Goal: Task Accomplishment & Management: Manage account settings

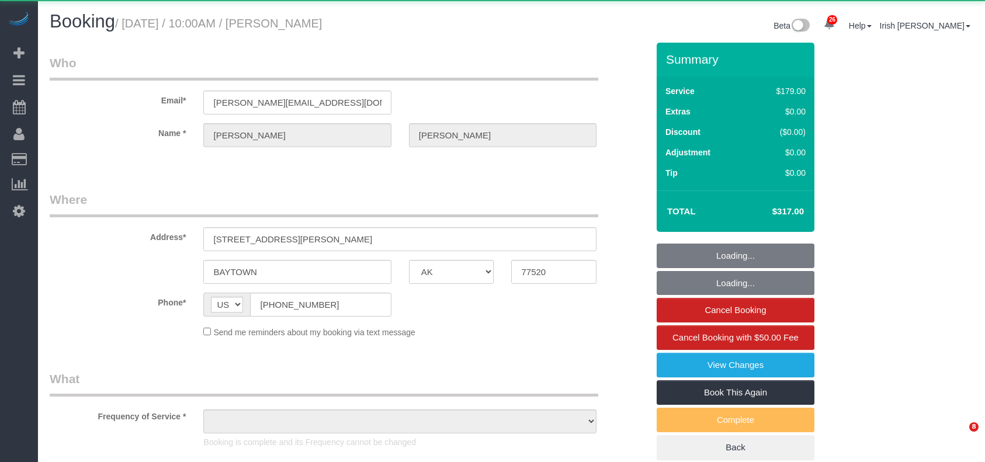
select select "[GEOGRAPHIC_DATA]"
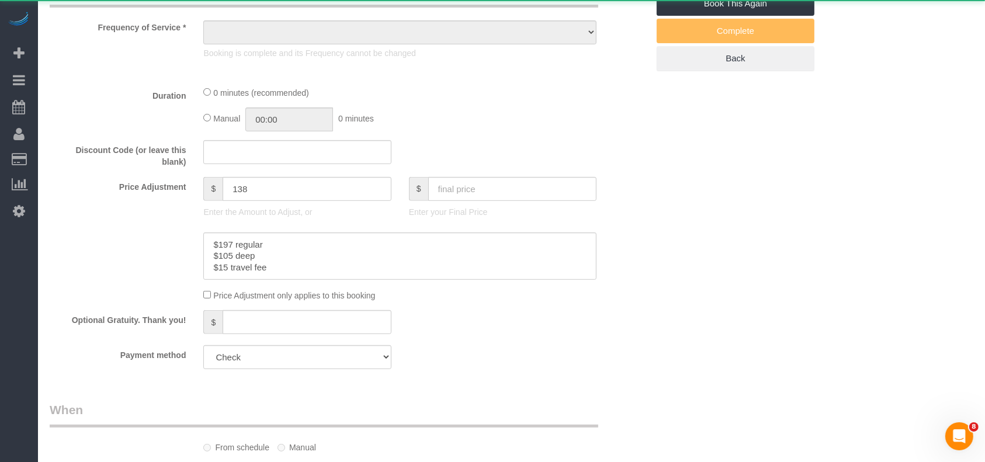
scroll to position [430, 0]
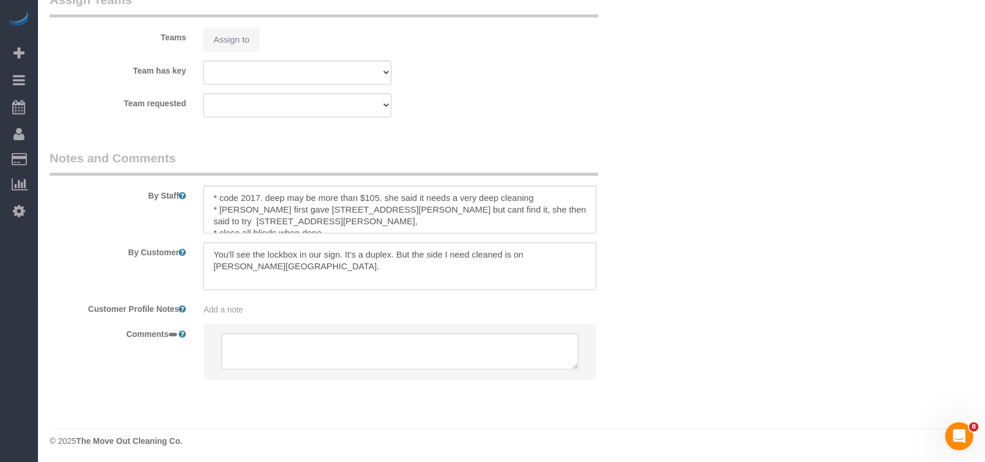
select select "object:10005"
select select "3"
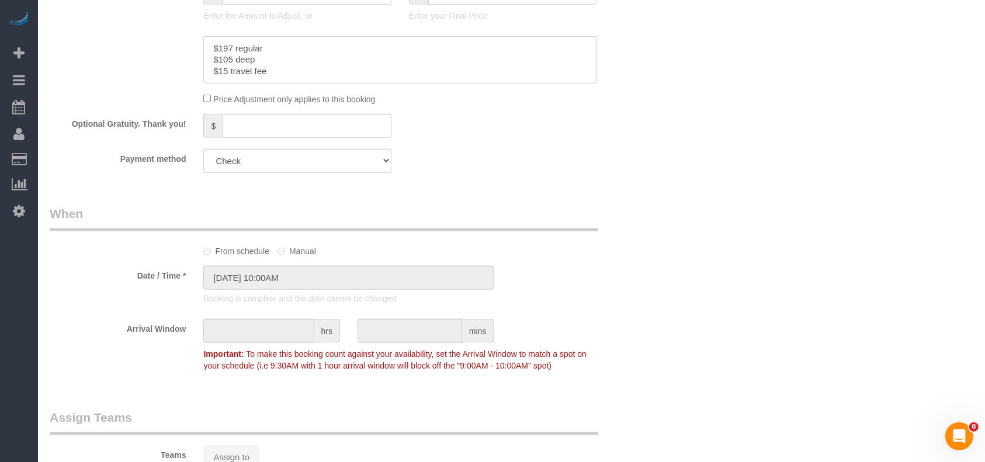
scroll to position [1304, 0]
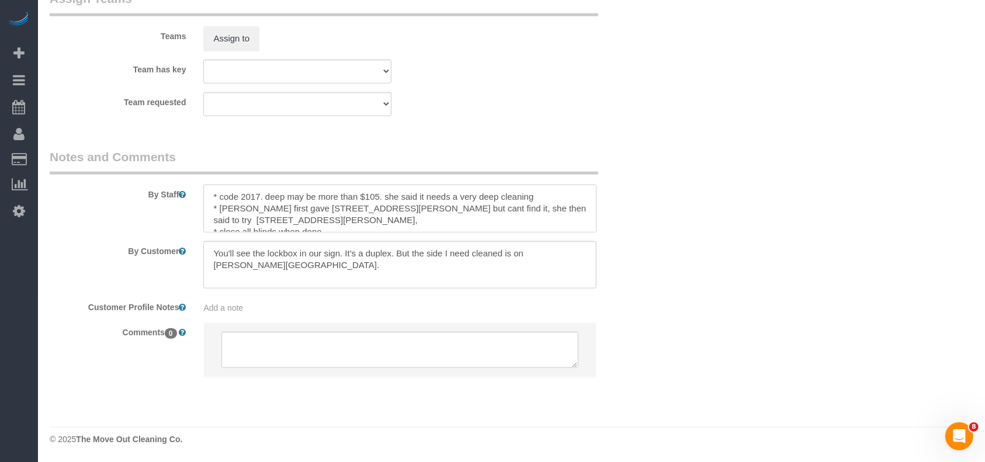
drag, startPoint x: 503, startPoint y: 207, endPoint x: 574, endPoint y: 207, distance: 71.3
click at [574, 207] on textarea at bounding box center [399, 209] width 393 height 48
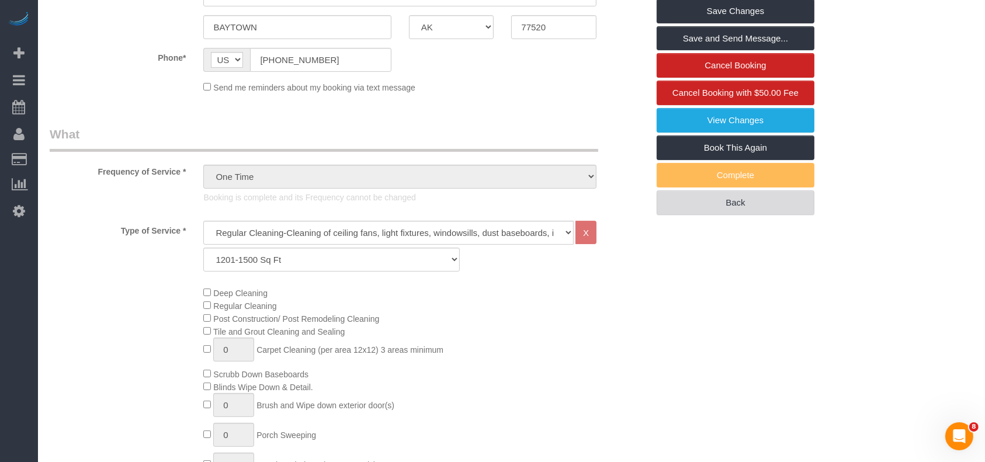
scroll to position [214, 0]
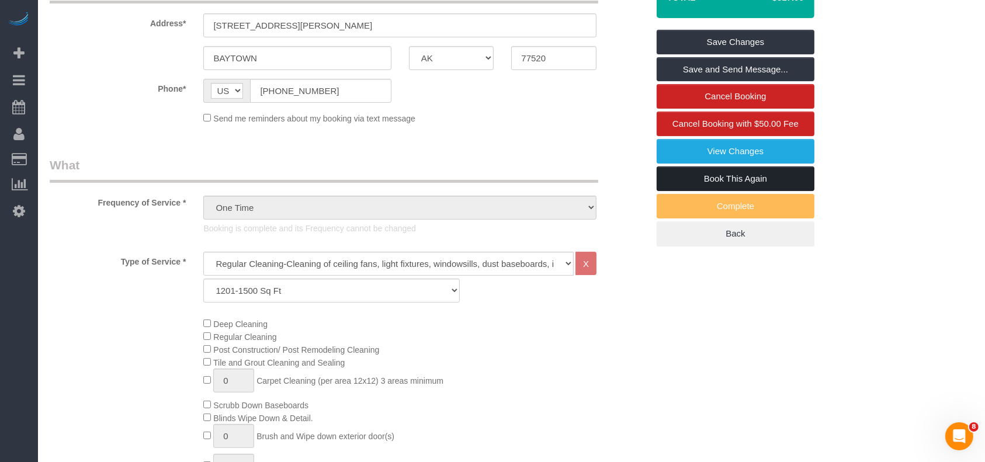
click at [728, 180] on link "Book This Again" at bounding box center [736, 179] width 158 height 25
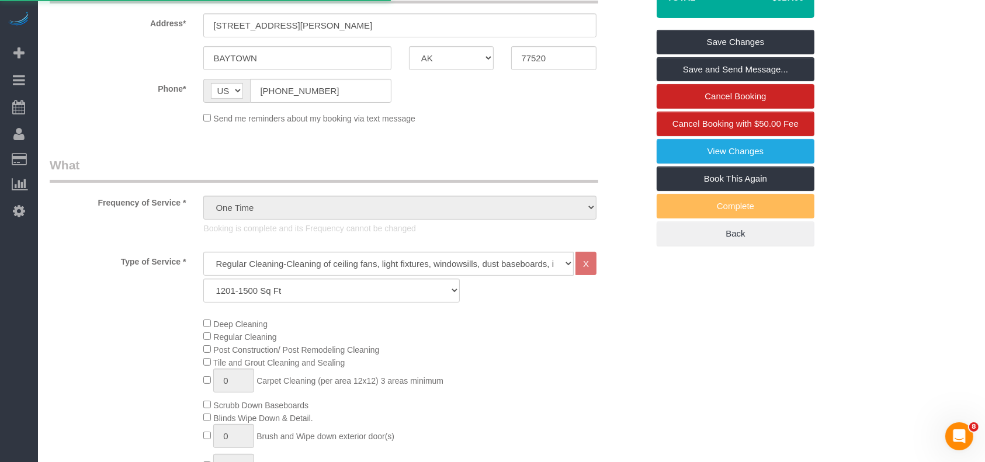
select select "[GEOGRAPHIC_DATA]"
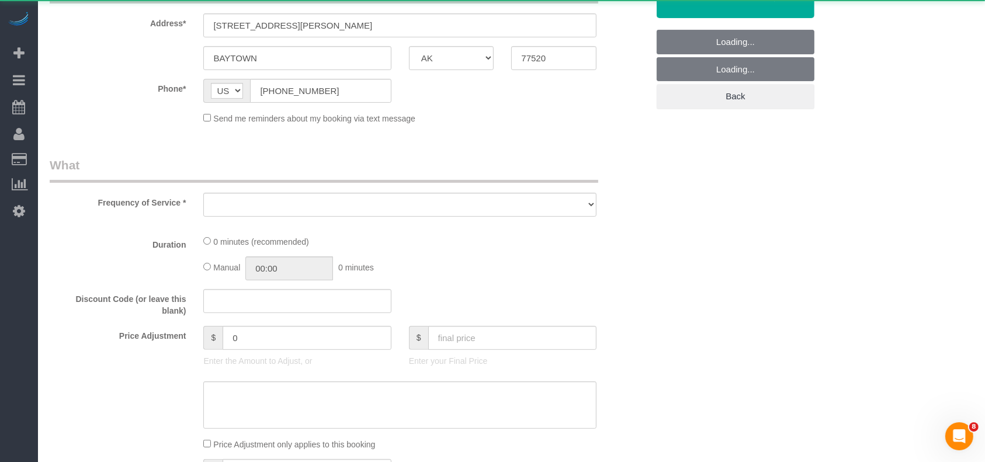
select select "object:10444"
select select "string:fspay"
select select "3"
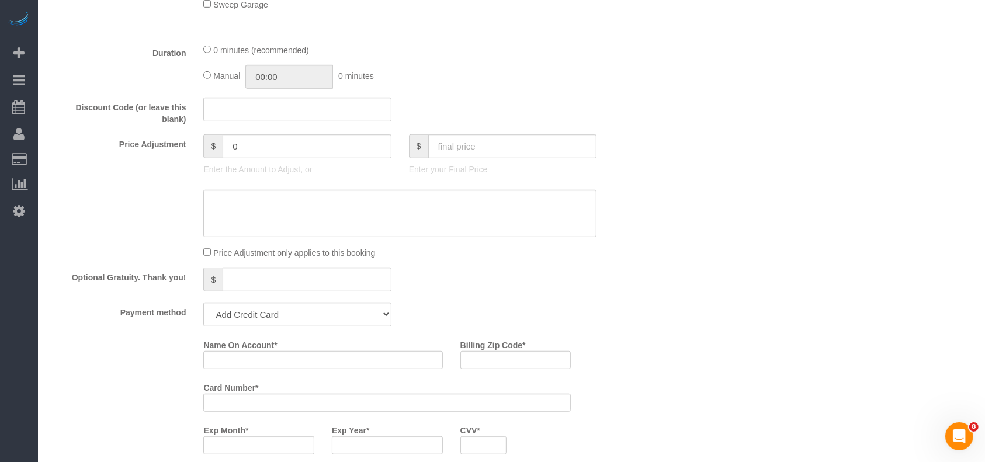
scroll to position [935, 0]
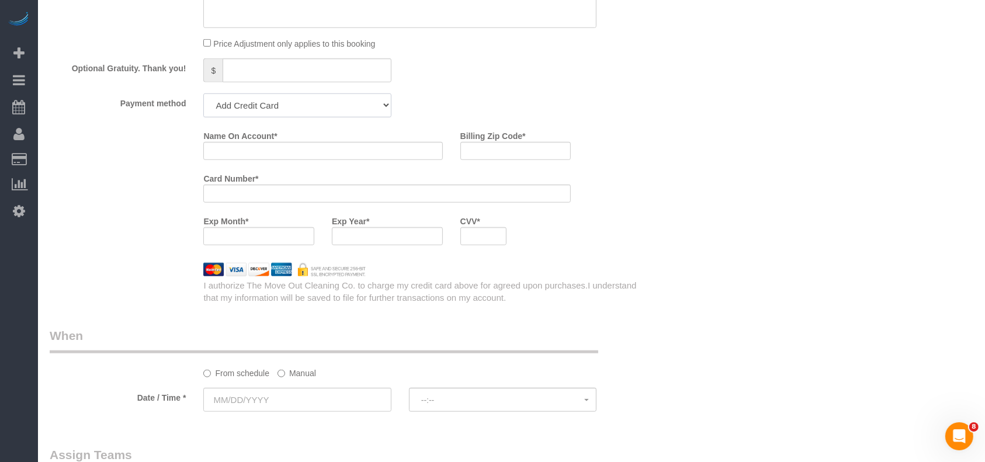
drag, startPoint x: 319, startPoint y: 105, endPoint x: 311, endPoint y: 120, distance: 17.8
click at [319, 105] on select "Visa - 8825 - 10/2027 Visa - 8825 - 10/2027 Visa - 0264 - 08/2027 (Default) Add…" at bounding box center [297, 105] width 188 height 24
select select "string:check"
click at [203, 97] on select "Visa - 8825 - 10/2027 Visa - 8825 - 10/2027 Visa - 0264 - 08/2027 (Default) Add…" at bounding box center [297, 105] width 188 height 24
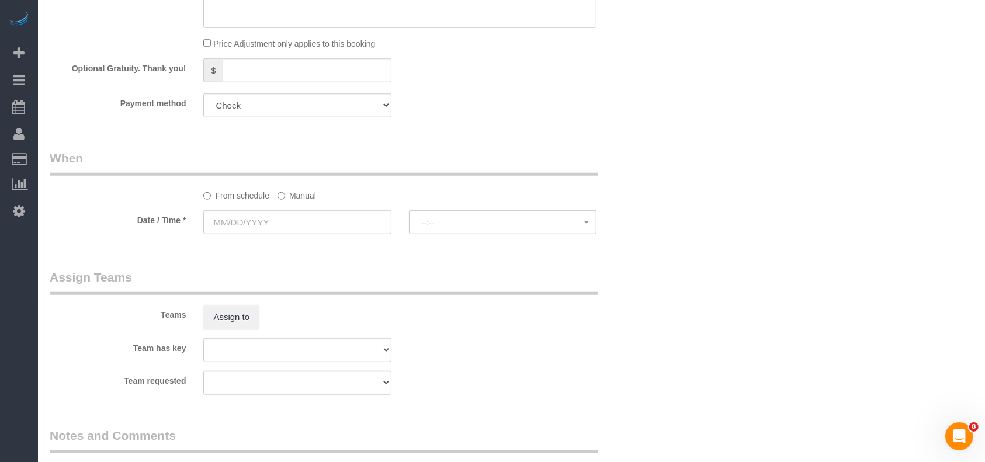
click at [294, 199] on label "Manual" at bounding box center [297, 194] width 39 height 16
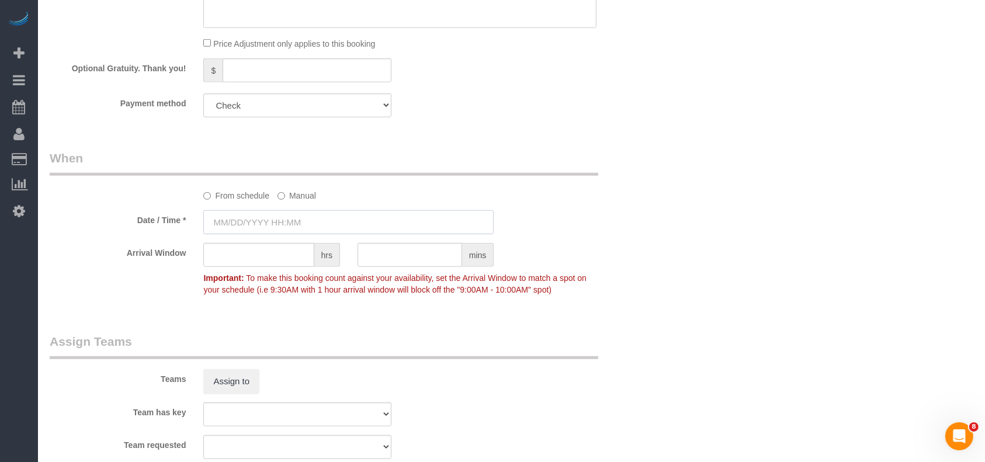
click at [286, 228] on input "text" at bounding box center [348, 222] width 290 height 24
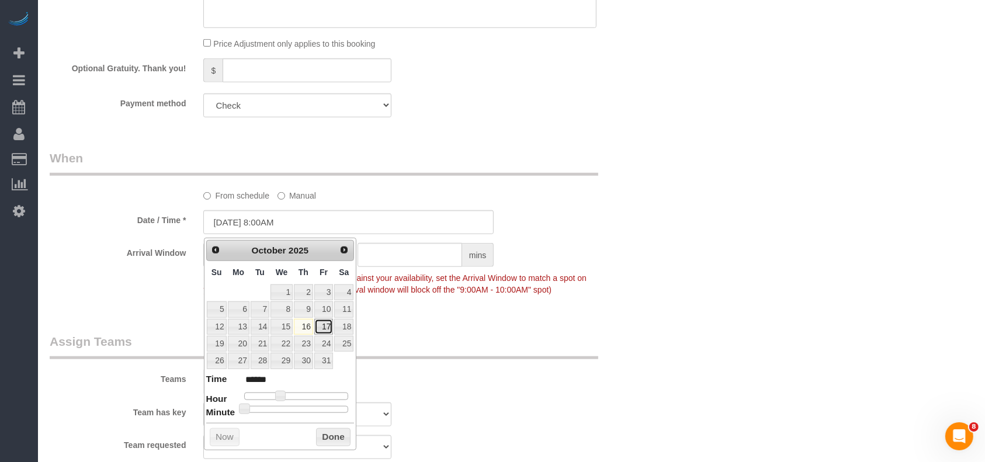
click at [323, 326] on link "17" at bounding box center [323, 327] width 19 height 16
type input "[DATE] 8:00AM"
click at [338, 434] on button "Done" at bounding box center [333, 437] width 34 height 19
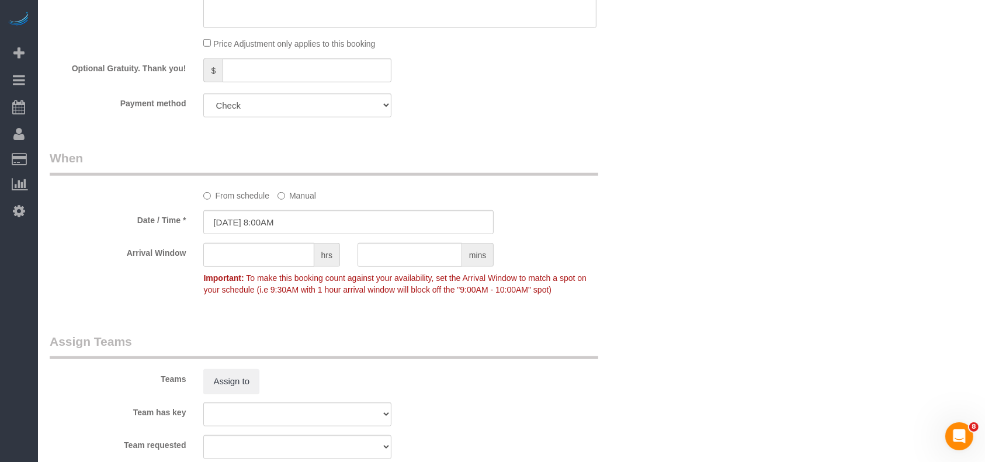
click at [462, 386] on div "Teams Assign to" at bounding box center [349, 363] width 616 height 61
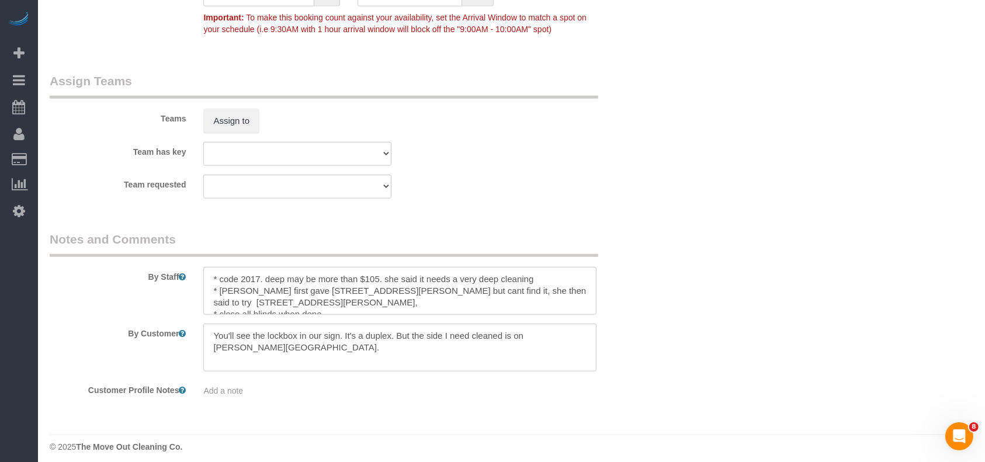
scroll to position [1205, 0]
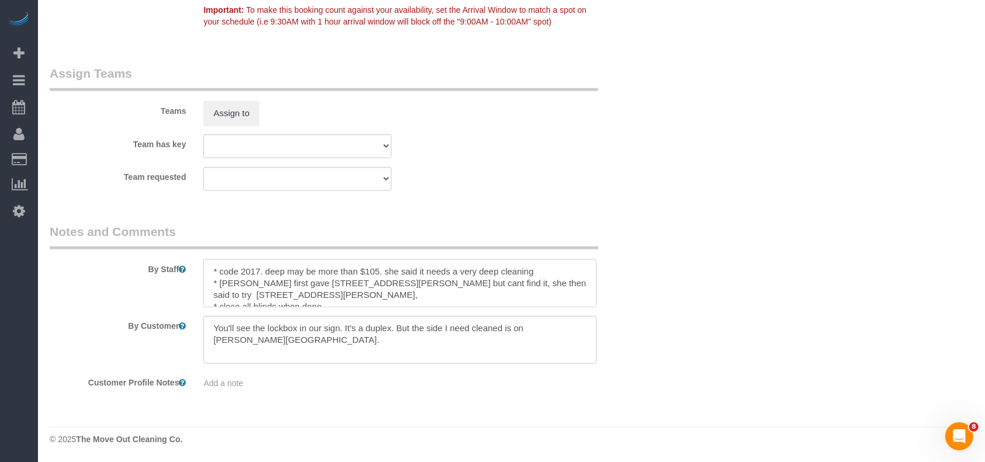
drag, startPoint x: 265, startPoint y: 270, endPoint x: 542, endPoint y: 275, distance: 277.5
click at [542, 275] on textarea at bounding box center [399, 283] width 393 height 48
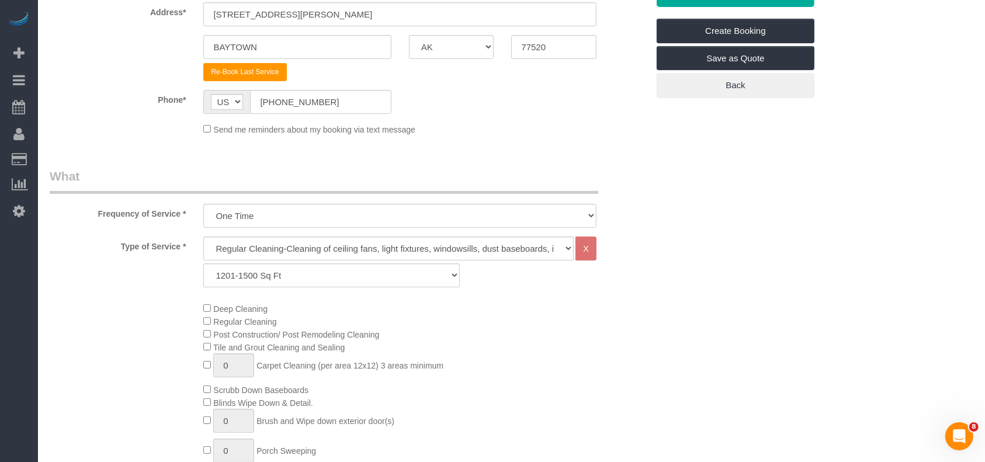
scroll to position [192, 0]
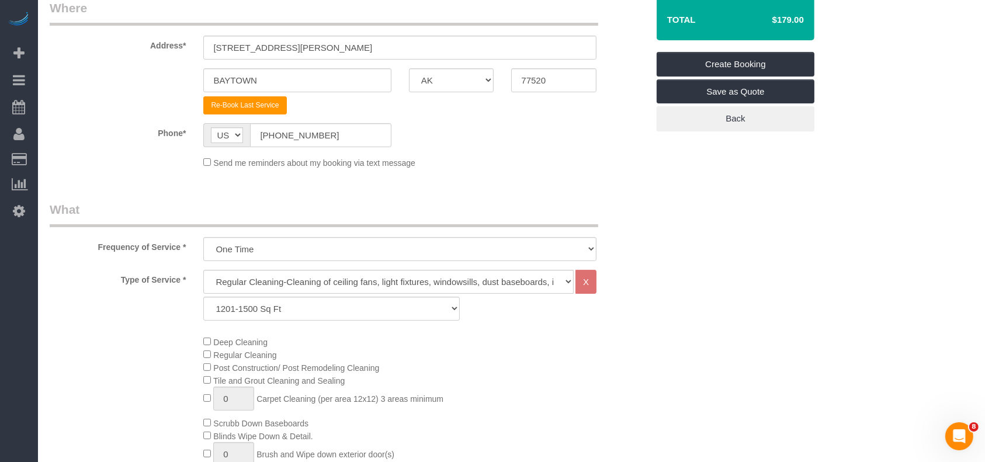
type textarea "* code 2017. Last cleaned * [PERSON_NAME] first gave [STREET_ADDRESS][PERSON_NA…"
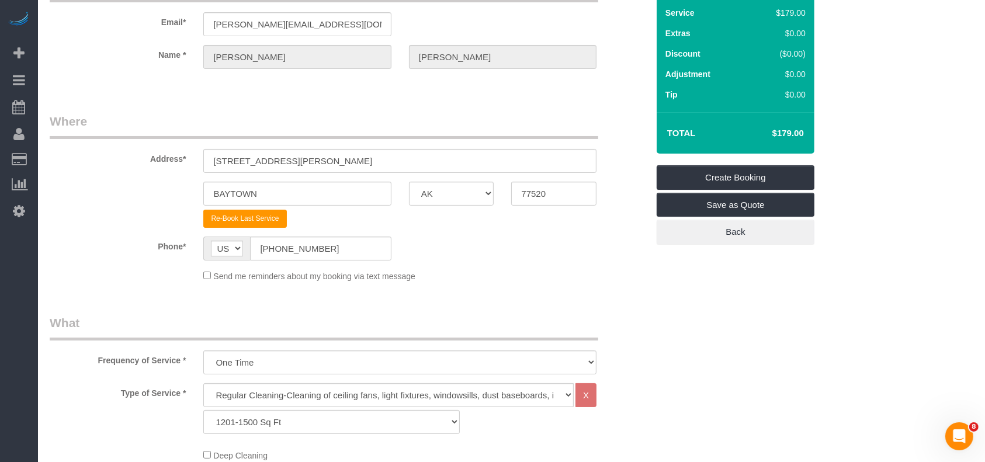
scroll to position [78, 0]
drag, startPoint x: 165, startPoint y: 154, endPoint x: 103, endPoint y: 149, distance: 62.7
click at [103, 150] on div "Address* [STREET_ADDRESS][PERSON_NAME]" at bounding box center [349, 143] width 616 height 60
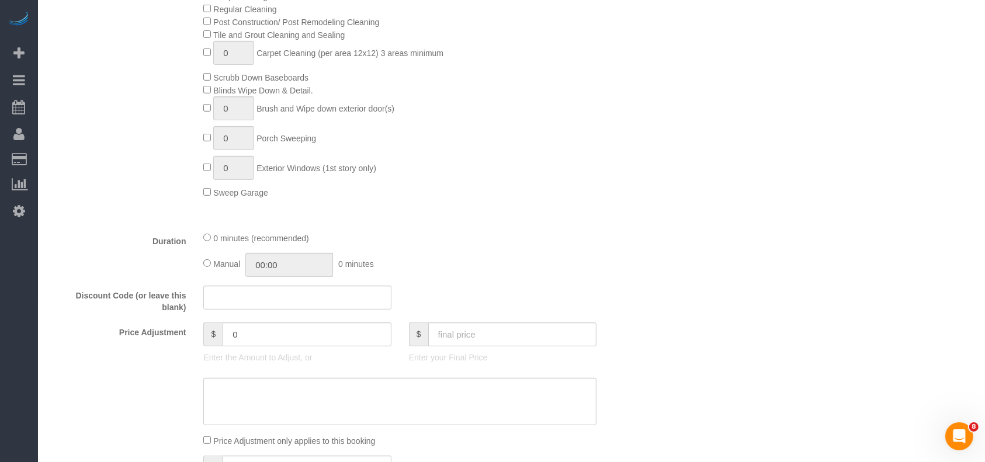
scroll to position [545, 0]
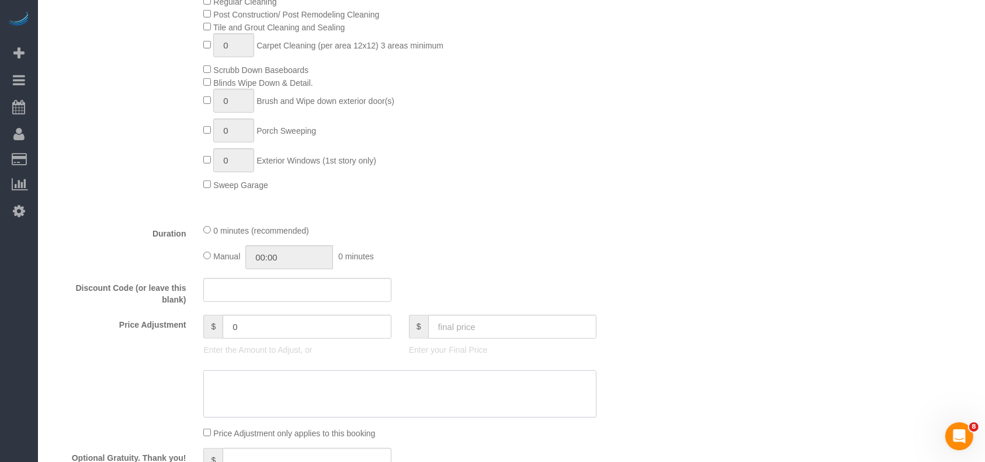
click at [453, 394] on textarea at bounding box center [399, 394] width 393 height 48
click at [221, 397] on textarea at bounding box center [399, 394] width 393 height 48
paste textarea "5"
type textarea "$197 regular $15 travel fee"
click at [450, 325] on input "text" at bounding box center [512, 327] width 169 height 24
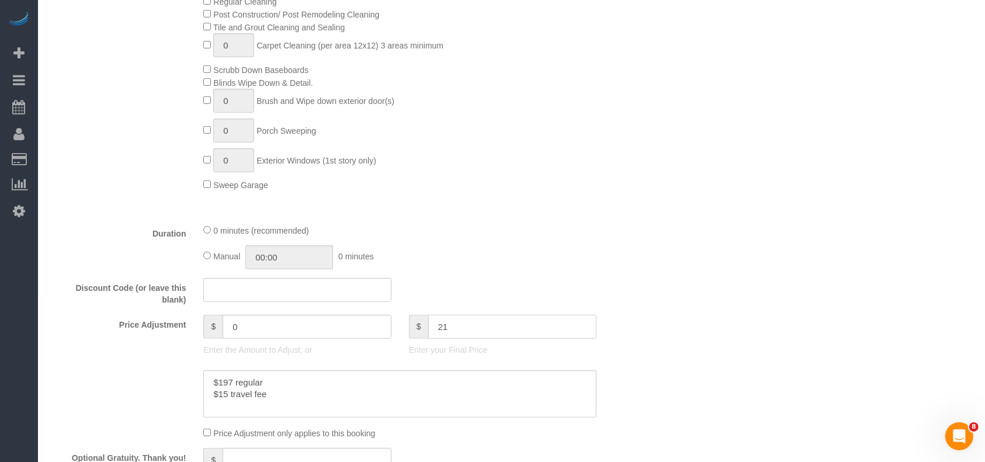
type input "212"
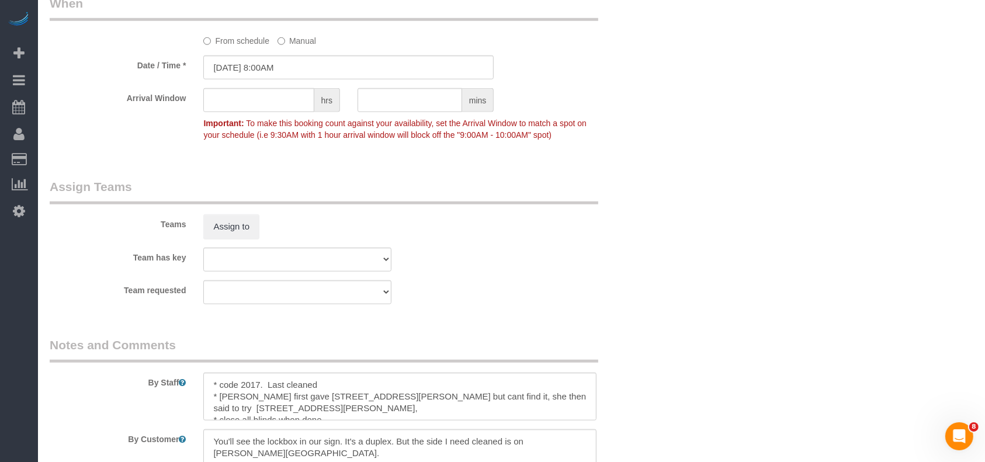
scroll to position [1090, 0]
type input "33"
click at [337, 382] on textarea at bounding box center [399, 396] width 393 height 48
drag, startPoint x: 341, startPoint y: 412, endPoint x: 192, endPoint y: 376, distance: 153.9
click at [192, 376] on div "By Staff" at bounding box center [349, 378] width 616 height 84
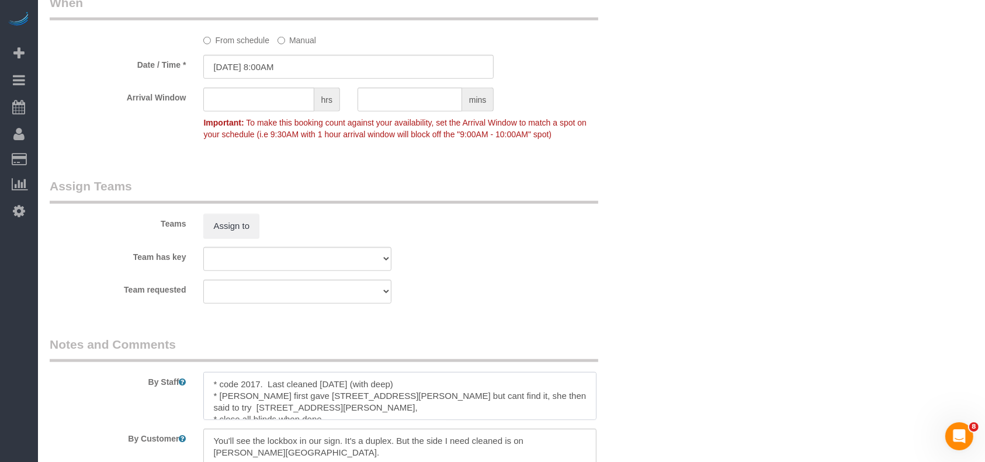
type textarea "* code 2017. Last cleaned [DATE] (with deep) * [PERSON_NAME] first gave [STREET…"
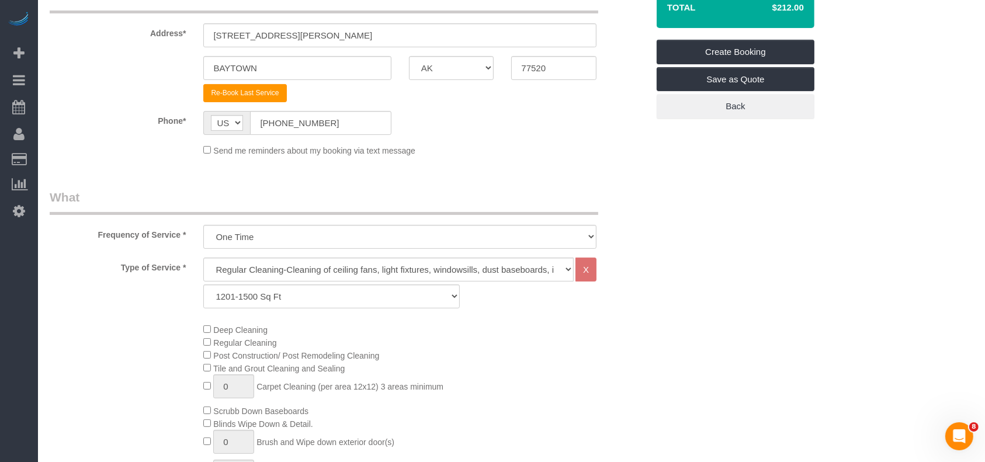
scroll to position [0, 0]
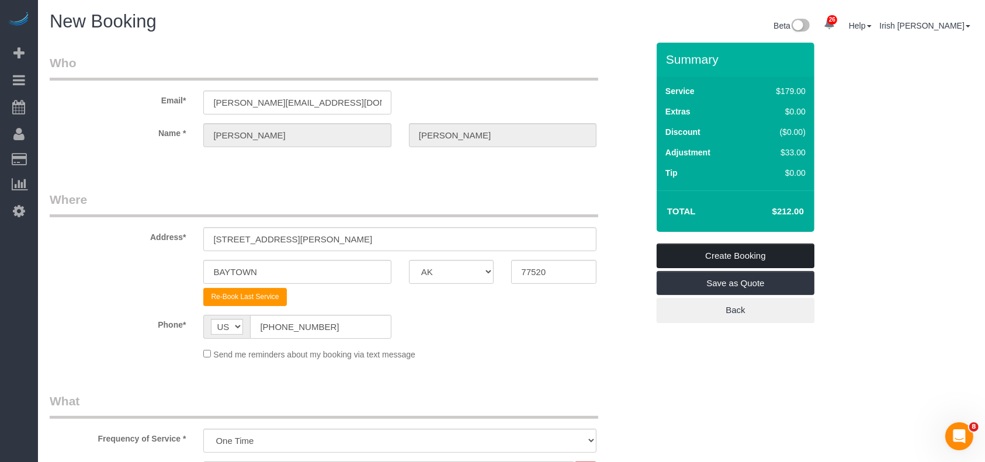
click at [704, 246] on link "Create Booking" at bounding box center [736, 256] width 158 height 25
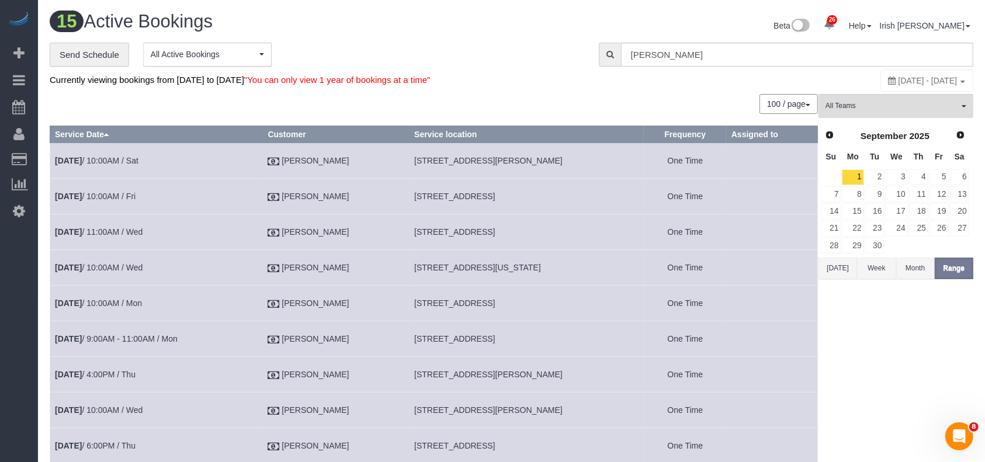
click at [829, 269] on button "[DATE]" at bounding box center [837, 269] width 39 height 22
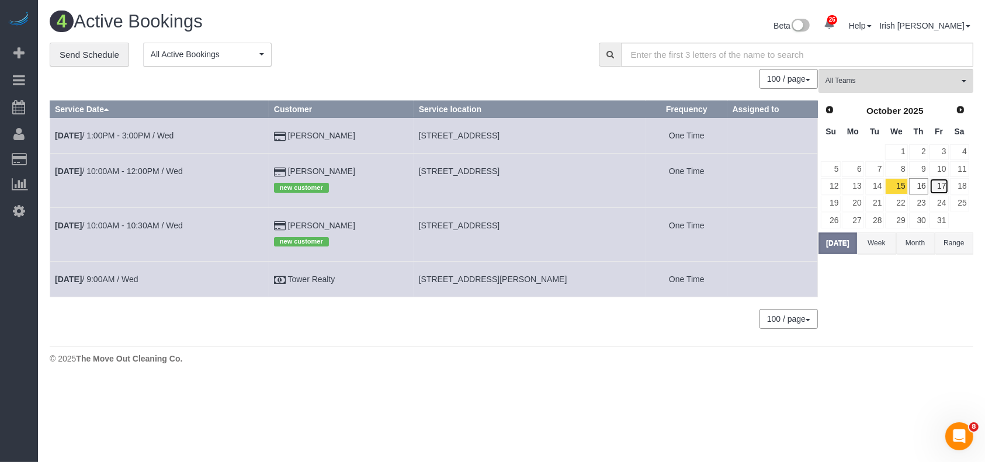
click at [945, 181] on link "17" at bounding box center [938, 186] width 19 height 16
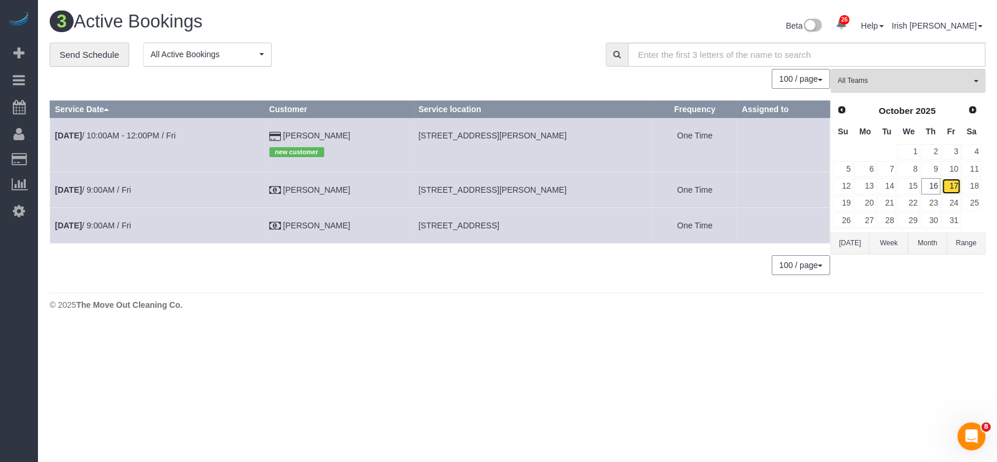
click at [944, 182] on link "17" at bounding box center [951, 186] width 19 height 16
click at [104, 192] on link "[DATE] 9:00AM / Fri" at bounding box center [93, 189] width 76 height 9
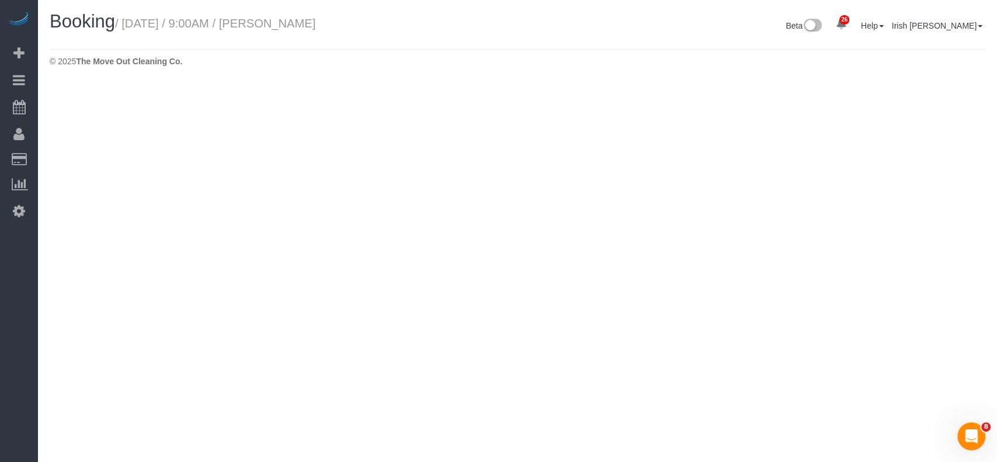
select select "[GEOGRAPHIC_DATA]"
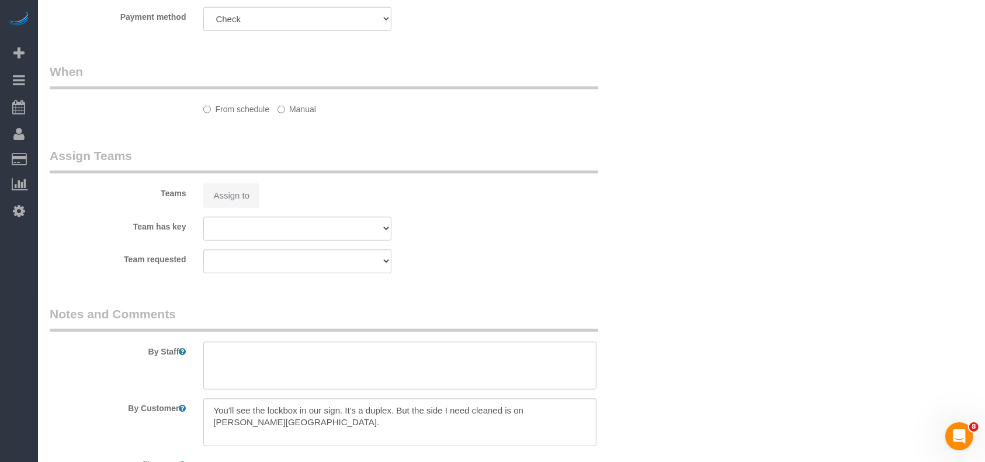
select select "object:11113"
select select "3"
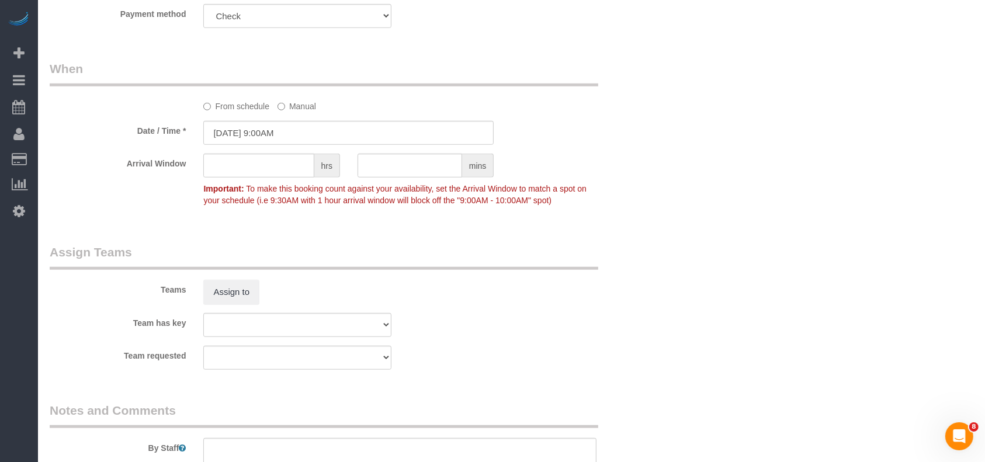
scroll to position [1236, 0]
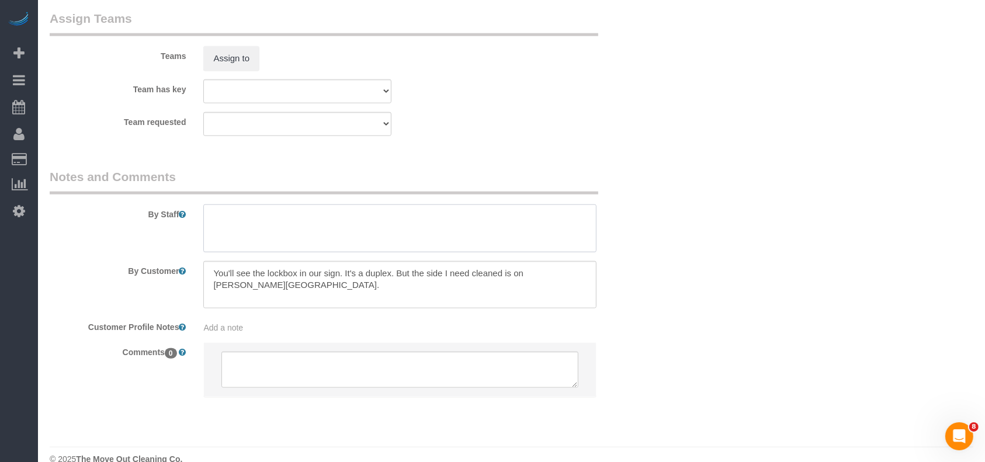
click at [233, 218] on textarea at bounding box center [399, 228] width 393 height 48
paste textarea "* code 2017. Last cleaned [DATE] (with deep) * [PERSON_NAME] first gave [STREET…"
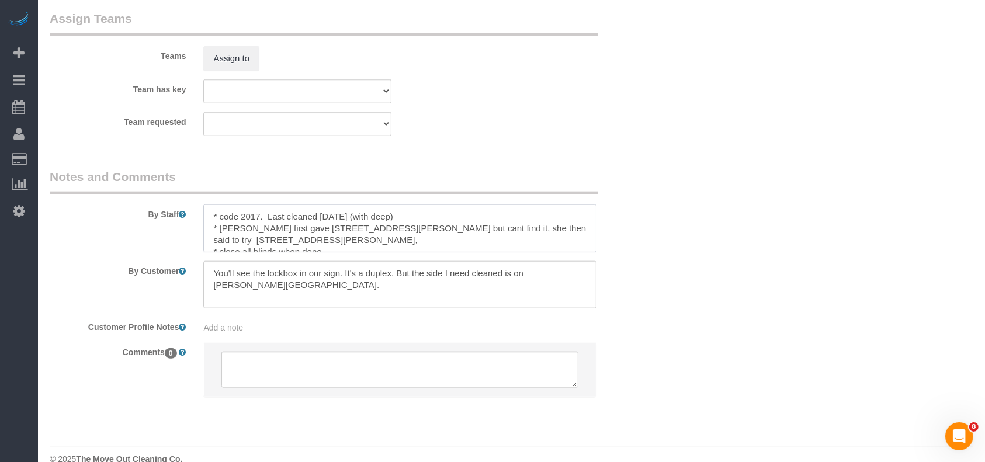
scroll to position [5, 0]
paste textarea "lot of dead roaches in the fridge and the bathtub"
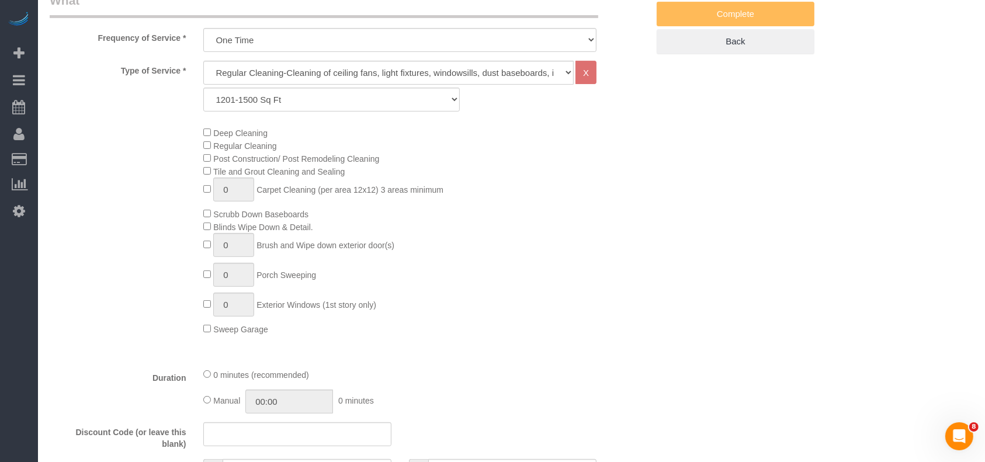
scroll to position [67, 0]
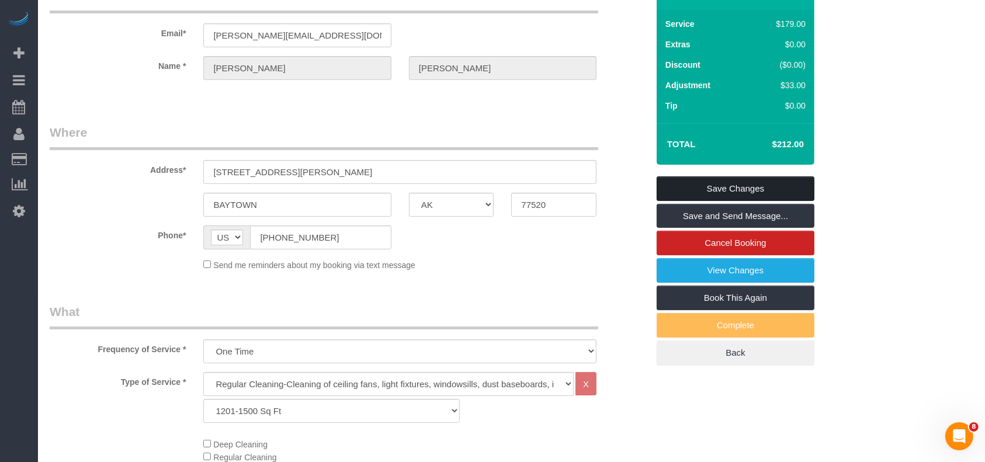
type textarea "* code 2017. Last cleaned [DATE] (with deep) * [PERSON_NAME] first gave [STREET…"
click at [776, 185] on link "Save Changes" at bounding box center [736, 188] width 158 height 25
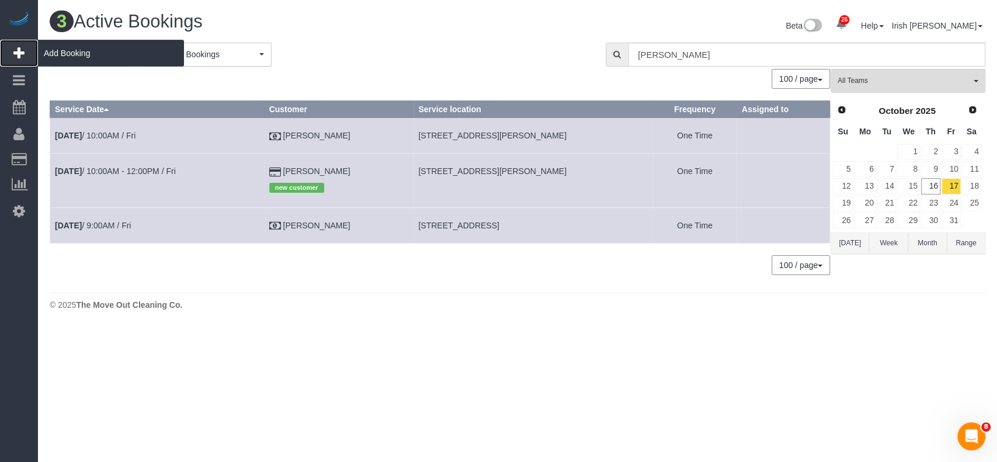
click at [90, 60] on span "Add Booking" at bounding box center [111, 53] width 146 height 27
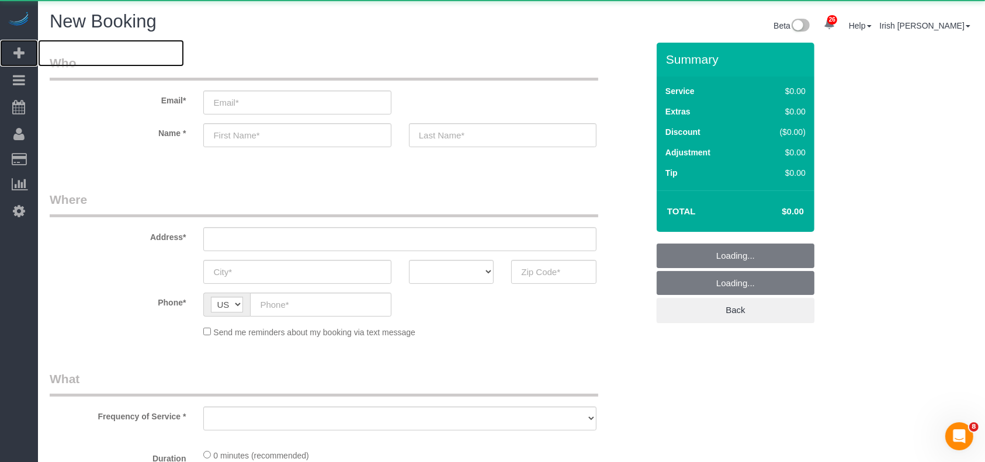
select select "object:11604"
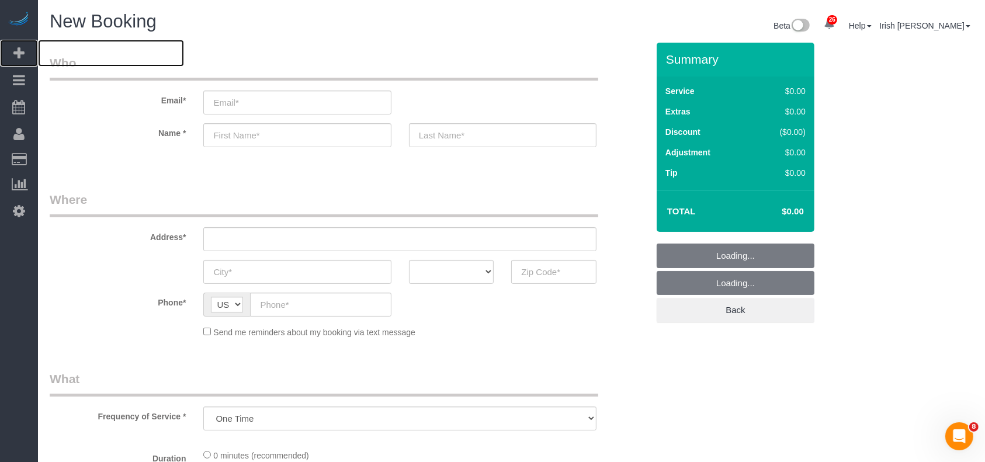
select select "3"
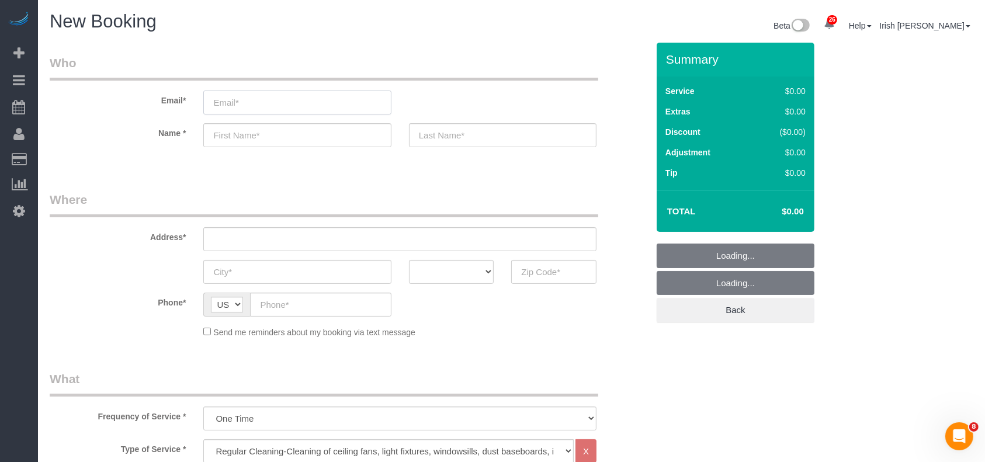
drag, startPoint x: 231, startPoint y: 102, endPoint x: 237, endPoint y: 108, distance: 8.3
click at [232, 103] on input "email" at bounding box center [297, 103] width 188 height 24
select select "object:11674"
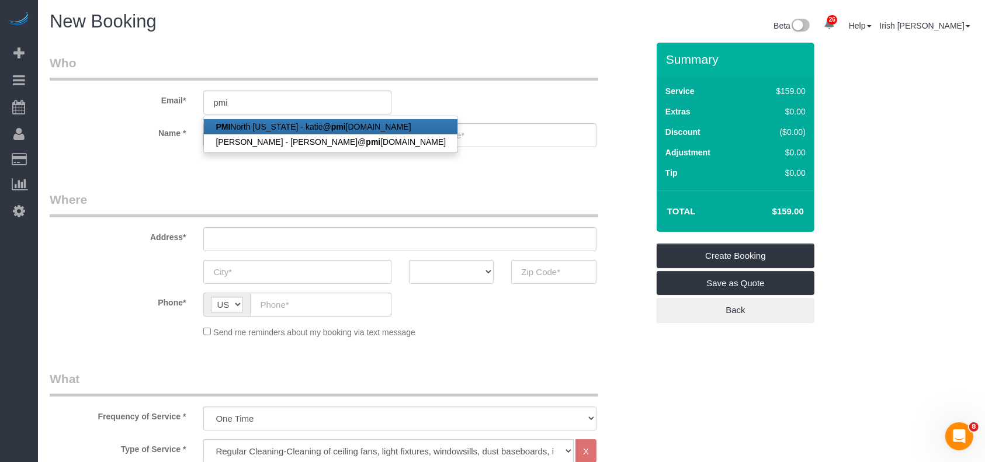
click at [220, 126] on strong "PMI" at bounding box center [223, 126] width 15 height 9
type input "[PERSON_NAME][EMAIL_ADDRESS][DOMAIN_NAME]"
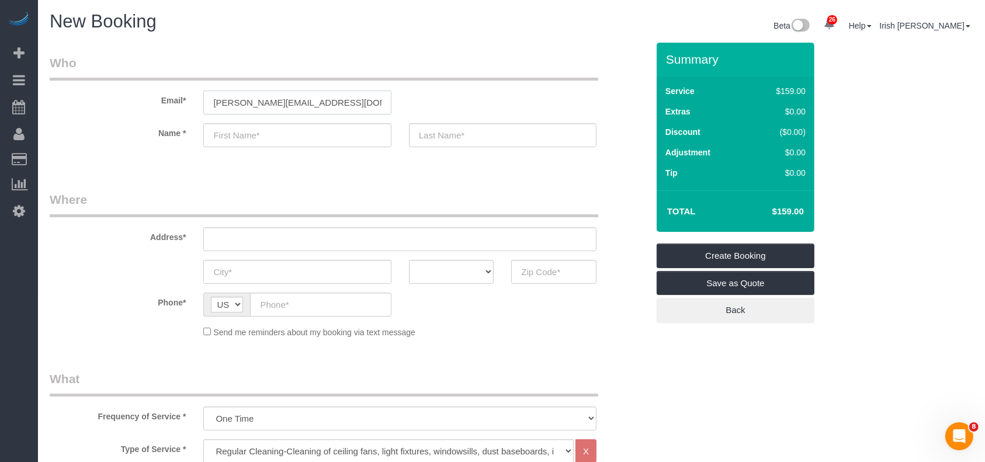
type input "PMI North"
type input "[US_STATE]"
type input "[PHONE_NUMBER]"
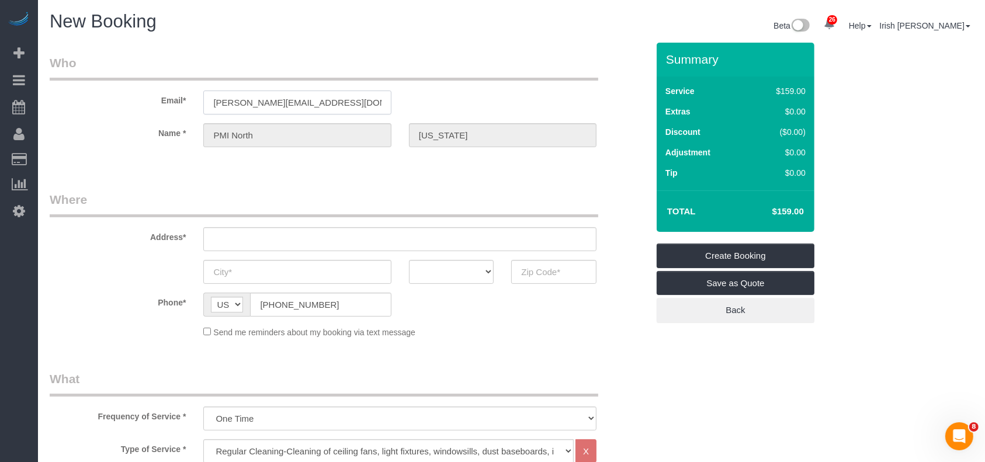
type input "[STREET_ADDRESS]"
type input "Frisco"
select select "[GEOGRAPHIC_DATA]"
type input "75033"
select select "string:fspay-60573b1f-10d3-4150-b947-a47a46c7bcc4"
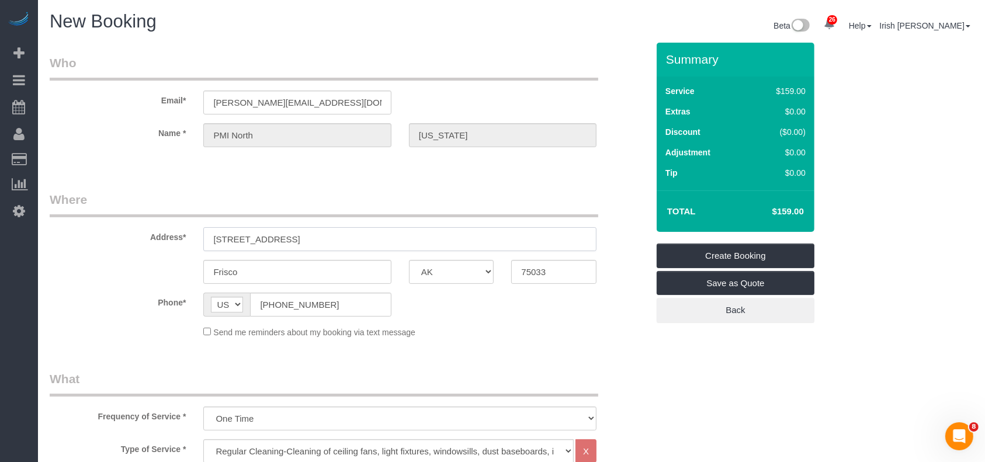
drag, startPoint x: 322, startPoint y: 240, endPoint x: 75, endPoint y: 237, distance: 247.1
click at [75, 237] on div "Address* [STREET_ADDRESS]" at bounding box center [349, 221] width 616 height 60
paste input "[STREET_ADDRESS]"
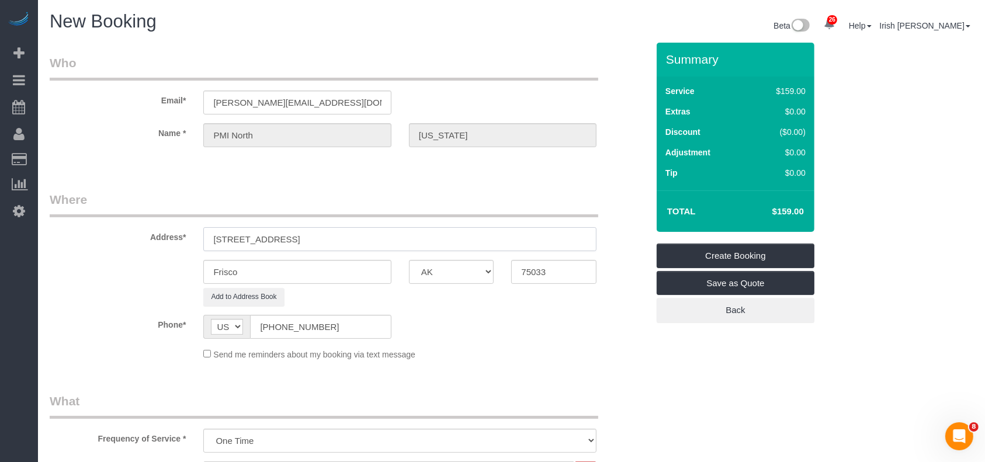
click at [336, 237] on input "[STREET_ADDRESS]" at bounding box center [399, 239] width 393 height 24
type input "[STREET_ADDRESS]"
drag, startPoint x: 566, startPoint y: 272, endPoint x: 453, endPoint y: 259, distance: 112.8
click at [464, 262] on div "Frisco AK AL AR AZ CA CO CT DC DE [GEOGRAPHIC_DATA] [GEOGRAPHIC_DATA] HI IA ID …" at bounding box center [349, 272] width 616 height 24
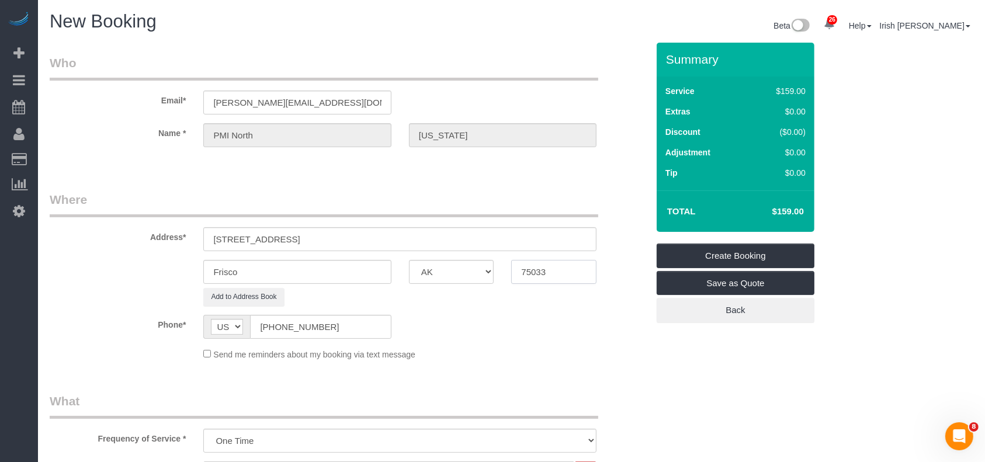
paste input "67"
type input "75067"
drag, startPoint x: 400, startPoint y: 241, endPoint x: 74, endPoint y: 222, distance: 327.1
paste input ", [GEOGRAPHIC_DATA]"
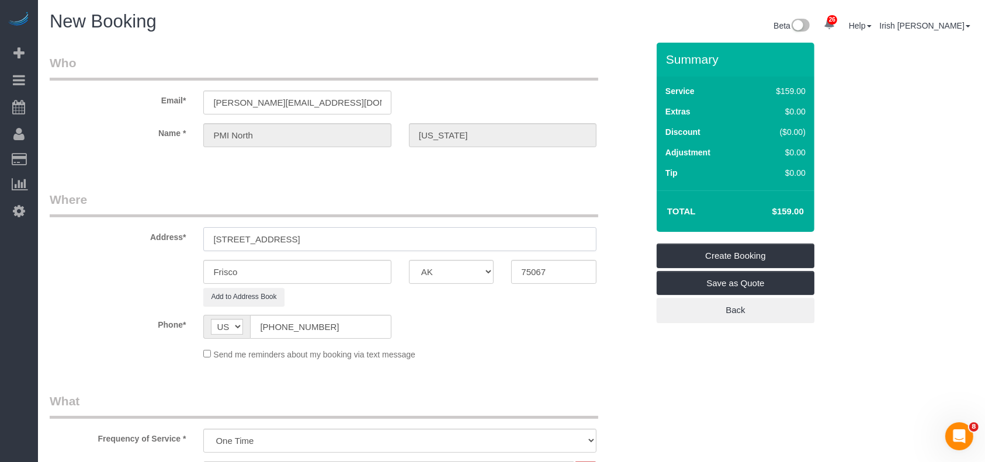
click at [300, 240] on input "[STREET_ADDRESS]" at bounding box center [399, 239] width 393 height 24
type input "[STREET_ADDRESS]"
drag, startPoint x: 182, startPoint y: 273, endPoint x: 127, endPoint y: 270, distance: 55.0
click at [129, 270] on div "Frisco AK AL AR AZ CA CO CT DC DE [GEOGRAPHIC_DATA] [GEOGRAPHIC_DATA] HI IA ID …" at bounding box center [349, 272] width 616 height 24
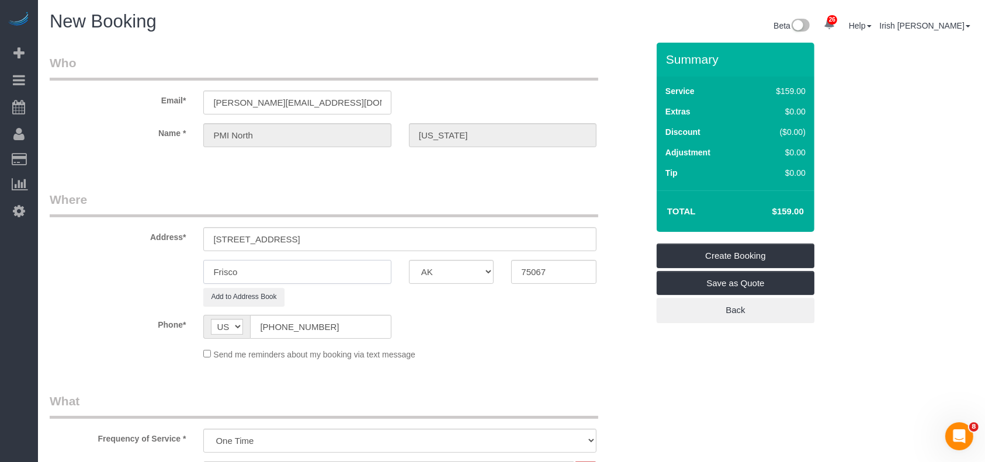
paste input "[GEOGRAPHIC_DATA]"
type input "[GEOGRAPHIC_DATA]"
click at [345, 238] on input "[STREET_ADDRESS]" at bounding box center [399, 239] width 393 height 24
click at [345, 237] on input "[STREET_ADDRESS]" at bounding box center [399, 239] width 393 height 24
drag, startPoint x: 519, startPoint y: 276, endPoint x: 447, endPoint y: 273, distance: 72.5
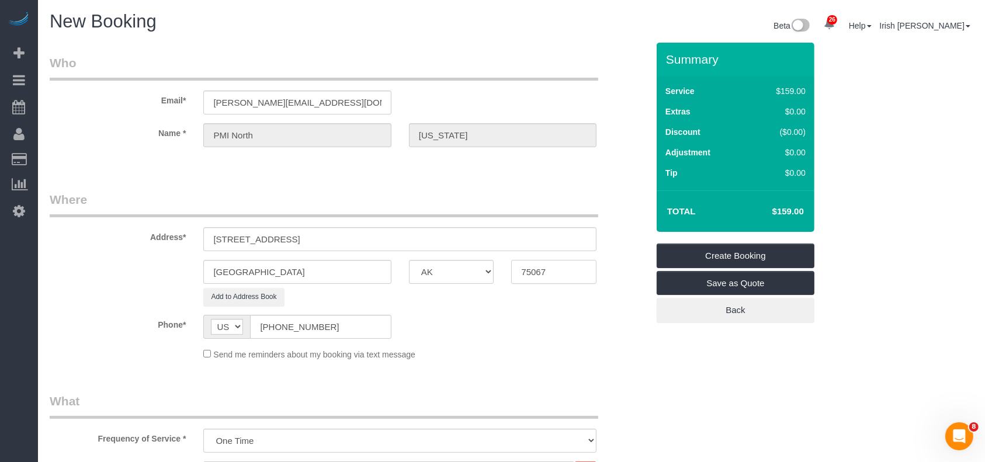
click at [450, 276] on div "[GEOGRAPHIC_DATA] AK AL AR AZ CA CO CT DC DE [GEOGRAPHIC_DATA] [GEOGRAPHIC_DATA…" at bounding box center [349, 272] width 616 height 24
paste input "text"
type input "75067"
drag, startPoint x: 364, startPoint y: 236, endPoint x: 280, endPoint y: 236, distance: 83.5
click at [280, 236] on input "[STREET_ADDRESS]" at bounding box center [399, 239] width 393 height 24
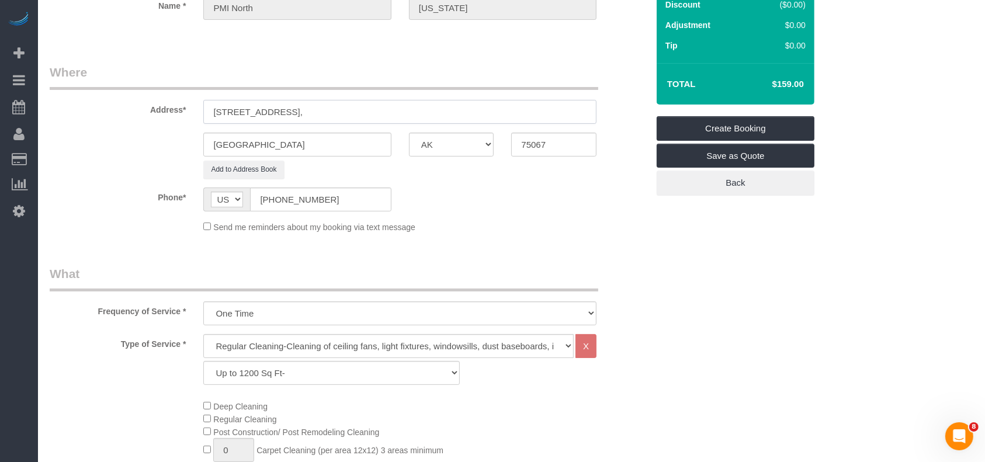
scroll to position [311, 0]
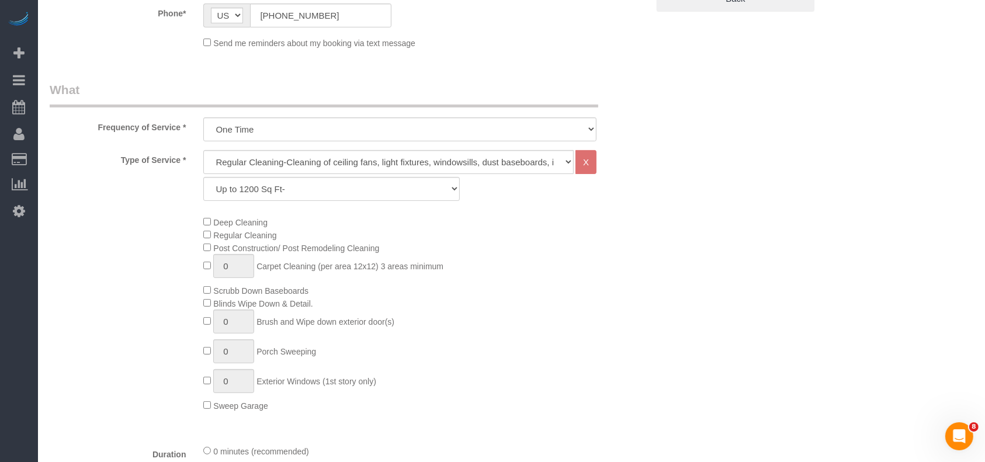
type input "[STREET_ADDRESS],"
click at [261, 189] on select "Up to 1200 Sq Ft- [DATE]-[DATE] Sq Ft [DATE]-[DATE] Sq Ft [DATE]-[DATE] Sq Ft […" at bounding box center [331, 189] width 256 height 24
click at [203, 177] on select "Up to 1200 Sq Ft- [DATE]-[DATE] Sq Ft [DATE]-[DATE] Sq Ft [DATE]-[DATE] Sq Ft […" at bounding box center [331, 189] width 256 height 24
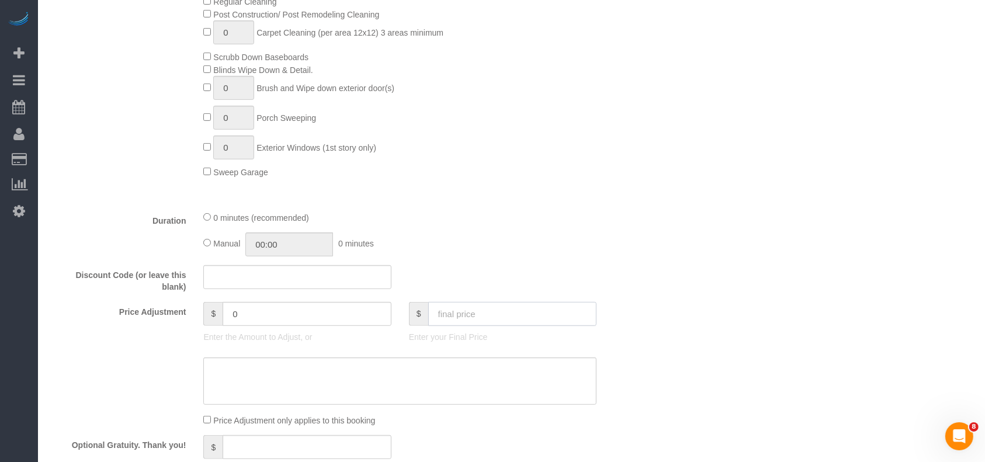
click at [467, 310] on input "text" at bounding box center [512, 314] width 169 height 24
type input "19"
type input "-140"
click at [467, 308] on input "text" at bounding box center [512, 314] width 169 height 24
paste input "5"
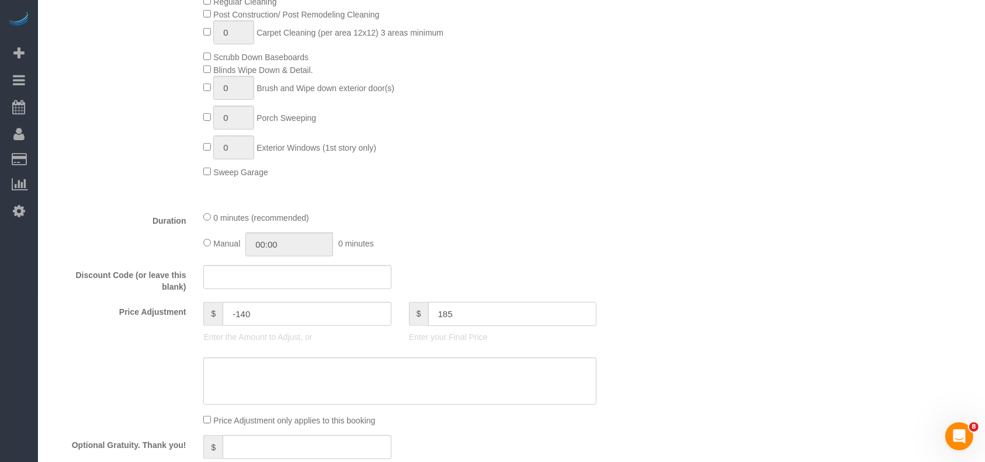
click at [371, 316] on div "Price Adjustment $ -140 Enter the Amount to Adjust, or $ 185 Enter your Final P…" at bounding box center [349, 325] width 616 height 47
type input "185"
click at [376, 390] on textarea at bounding box center [399, 382] width 393 height 48
paste textarea "185"
type textarea "185"
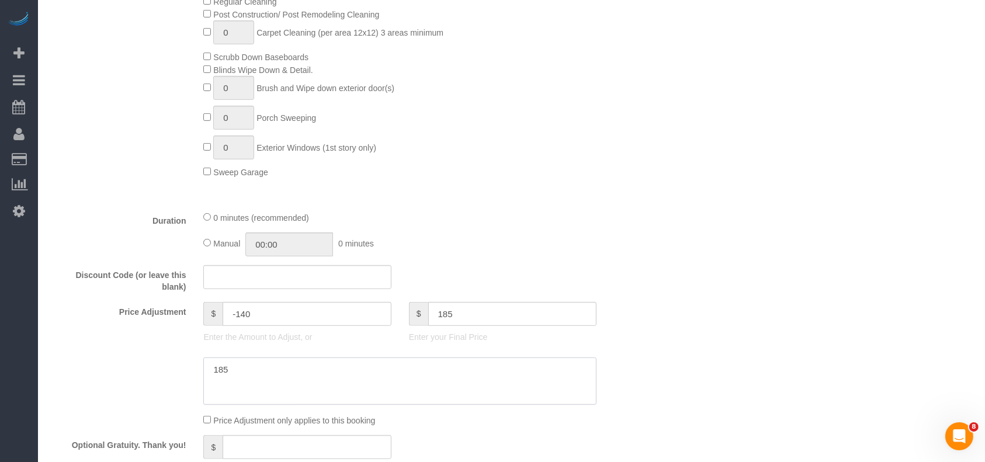
type input "26"
click at [209, 369] on textarea at bounding box center [399, 382] width 393 height 48
type textarea "$185 regular"
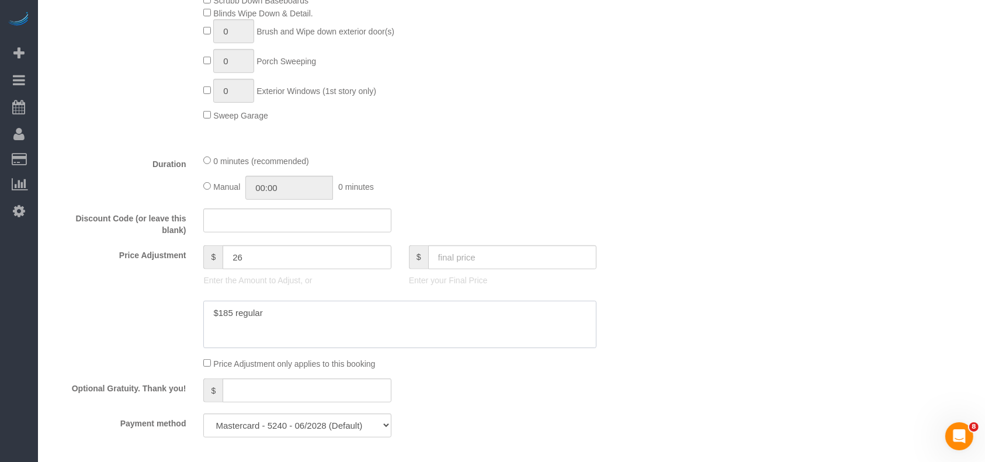
scroll to position [779, 0]
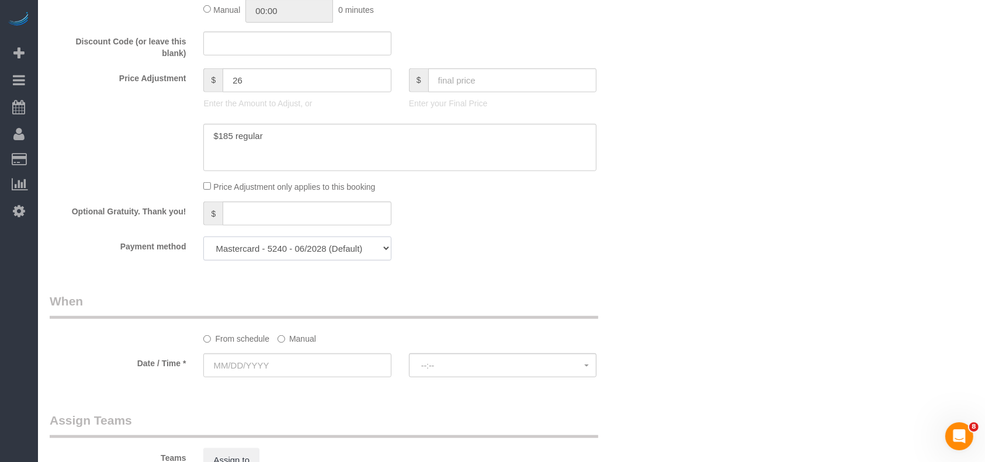
drag, startPoint x: 313, startPoint y: 250, endPoint x: 308, endPoint y: 259, distance: 10.5
click at [313, 250] on select "Mastercard - 5240 - 06/2028 (Default) Add Credit Card ─────────────── Cash Chec…" at bounding box center [297, 249] width 188 height 24
select select "string:check"
click at [203, 240] on select "Mastercard - 5240 - 06/2028 (Default) Add Credit Card ─────────────── Cash Chec…" at bounding box center [297, 249] width 188 height 24
click at [290, 341] on label "Manual" at bounding box center [297, 337] width 39 height 16
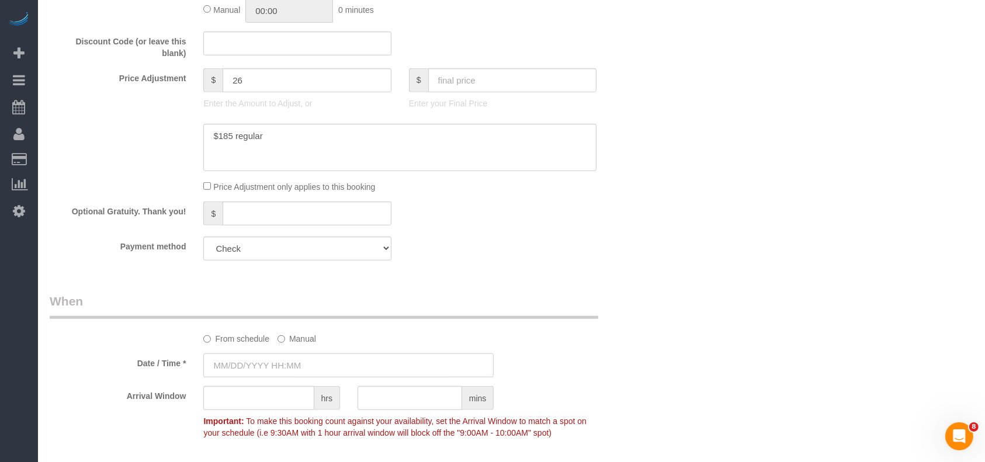
click at [284, 369] on input "text" at bounding box center [348, 365] width 290 height 24
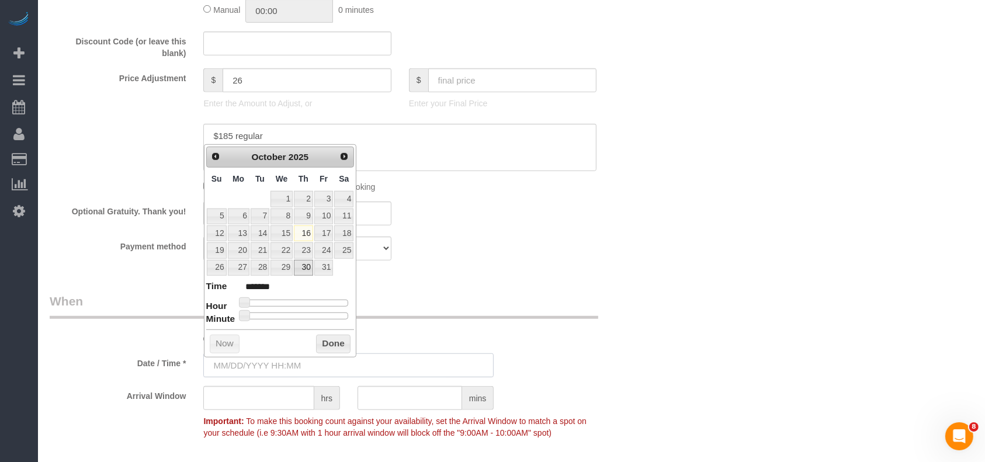
type input "[DATE] 8:00AM"
click at [304, 228] on link "16" at bounding box center [303, 234] width 19 height 16
click at [328, 337] on button "Done" at bounding box center [333, 344] width 34 height 19
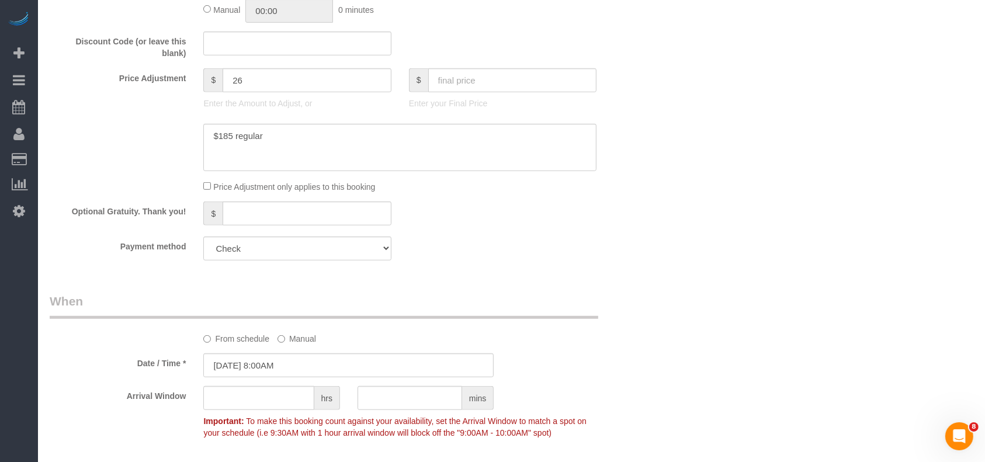
scroll to position [1090, 0]
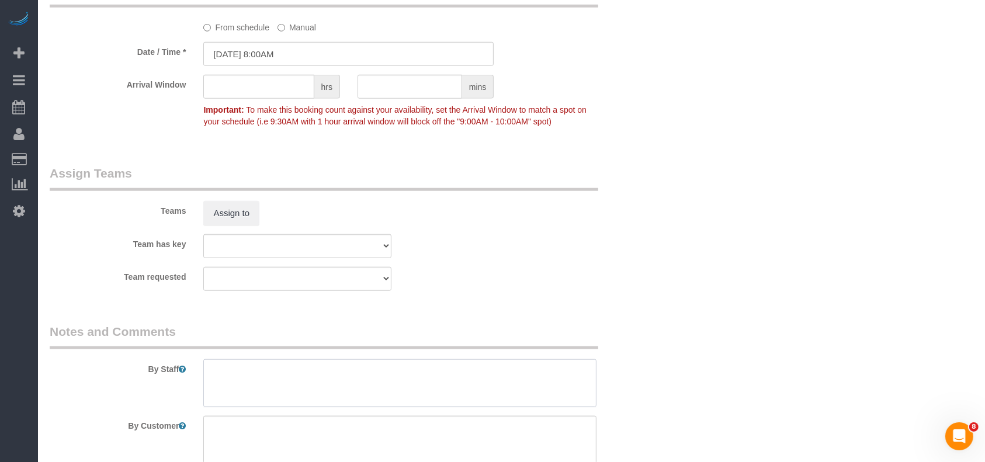
click at [282, 404] on textarea at bounding box center [399, 383] width 393 height 48
paste textarea "Lockbox code: 8755"
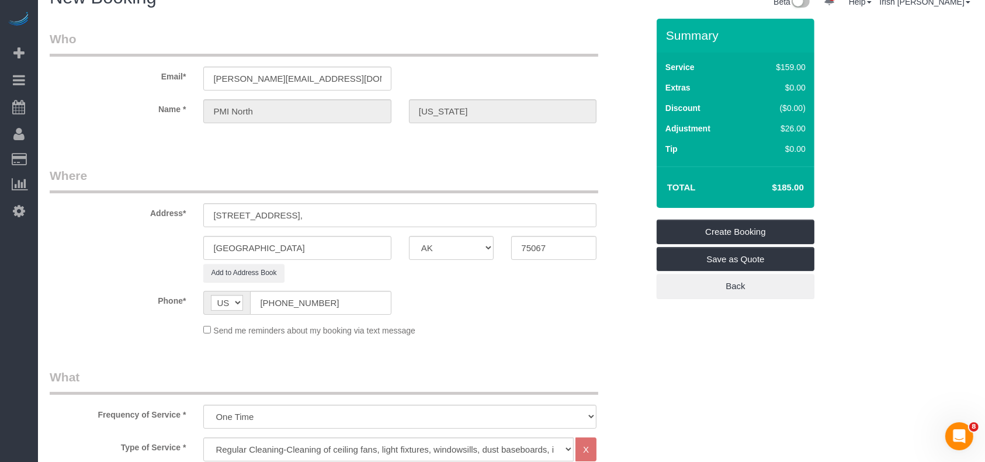
scroll to position [0, 0]
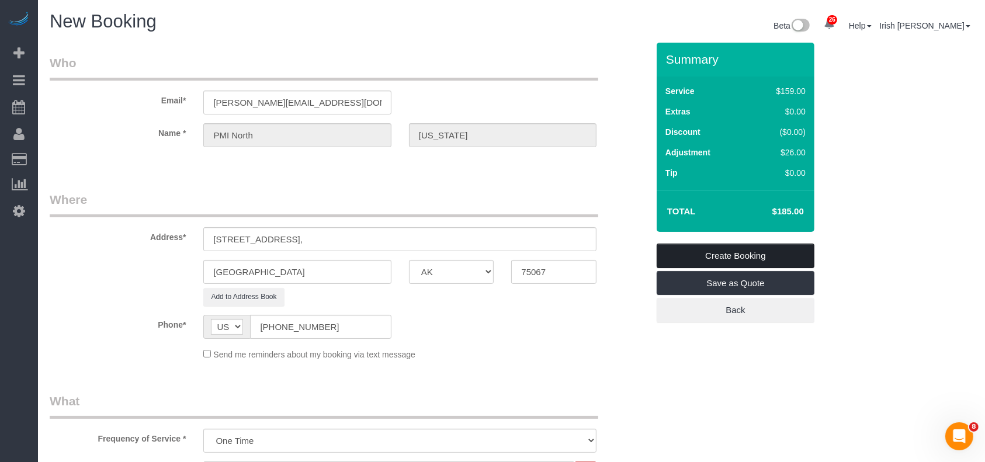
type textarea "Lockbox code: 8755"
click at [757, 255] on link "Create Booking" at bounding box center [736, 256] width 158 height 25
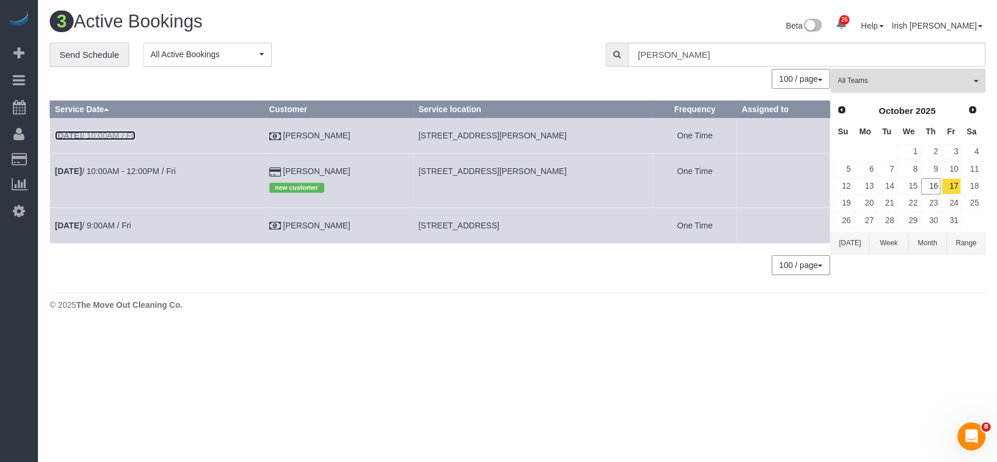
click at [92, 134] on link "[DATE] 10:00AM / Fri" at bounding box center [95, 135] width 81 height 9
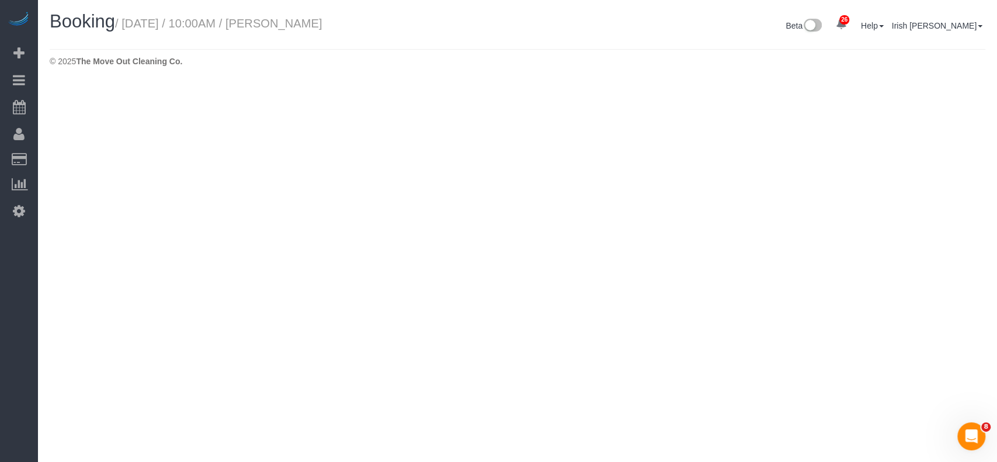
select select "[GEOGRAPHIC_DATA]"
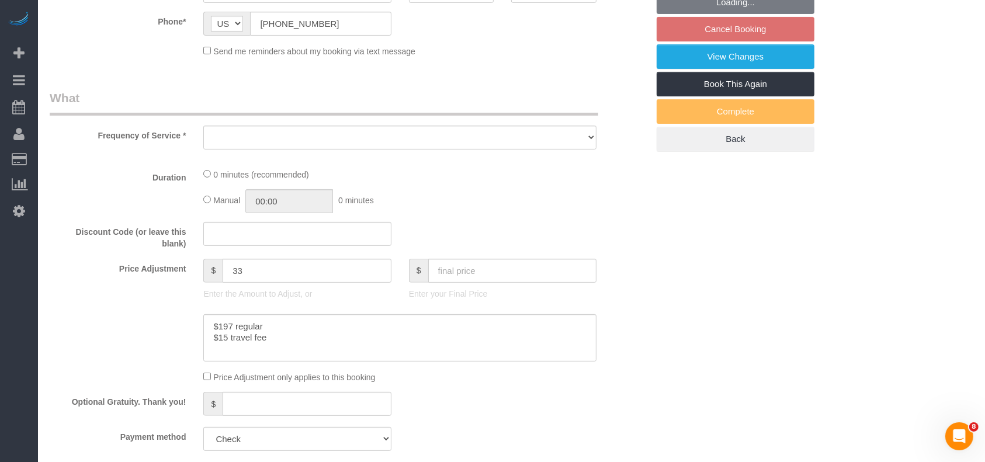
select select "3"
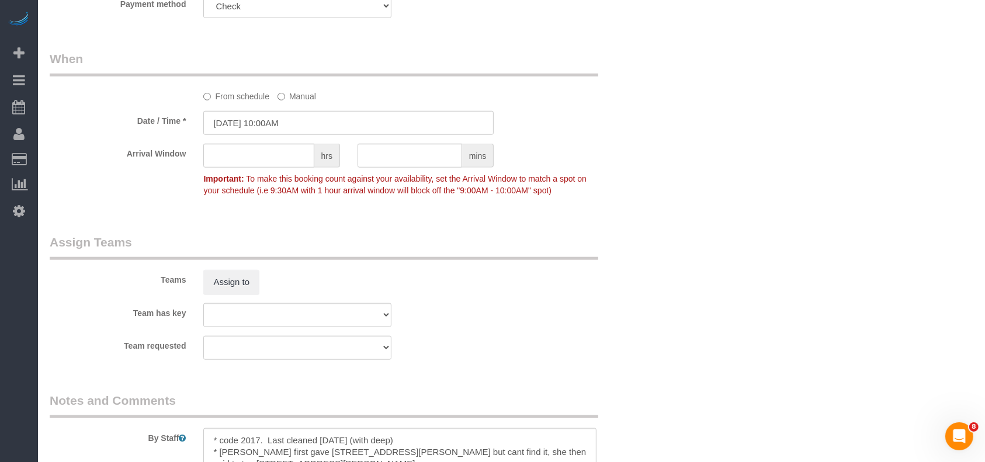
scroll to position [1012, 0]
select select "object:12231"
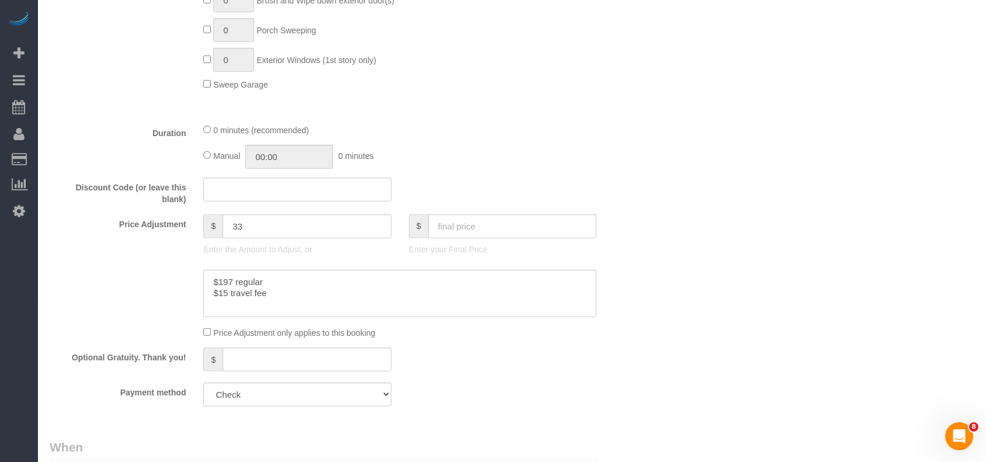
scroll to position [623, 0]
